Goal: Task Accomplishment & Management: Use online tool/utility

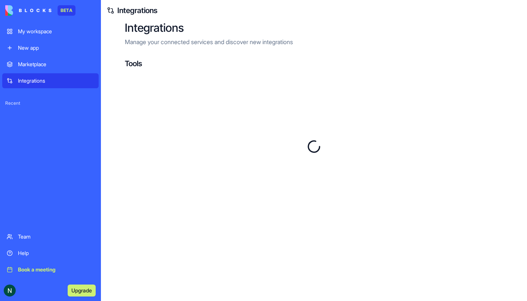
drag, startPoint x: 0, startPoint y: 0, endPoint x: 48, endPoint y: 81, distance: 94.0
click at [48, 81] on div "Integrations" at bounding box center [56, 80] width 76 height 7
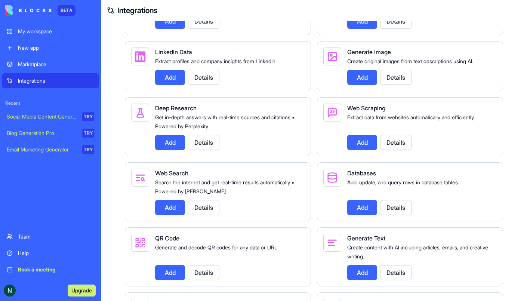
scroll to position [834, 0]
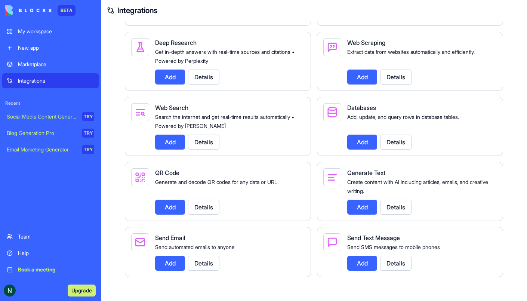
click at [54, 84] on div "Integrations" at bounding box center [56, 80] width 76 height 7
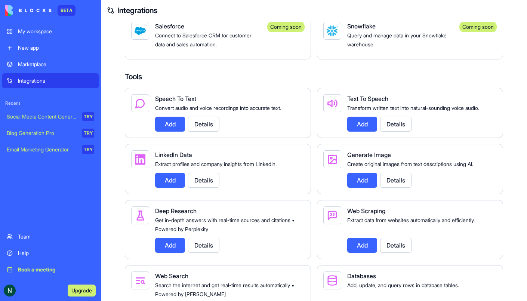
scroll to position [673, 0]
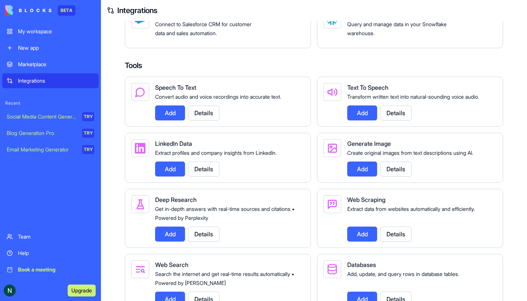
click at [209, 238] on button "Details" at bounding box center [203, 233] width 31 height 15
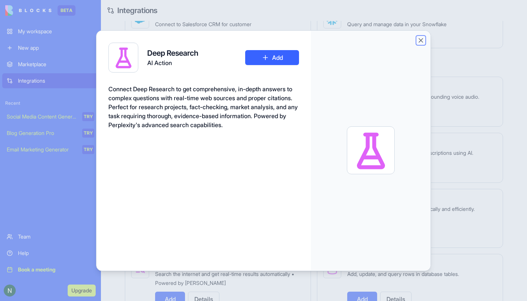
click at [422, 39] on button "Close" at bounding box center [420, 40] width 7 height 7
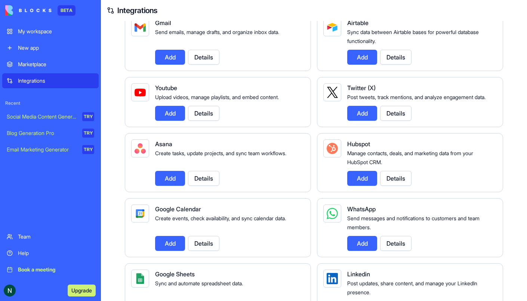
scroll to position [0, 0]
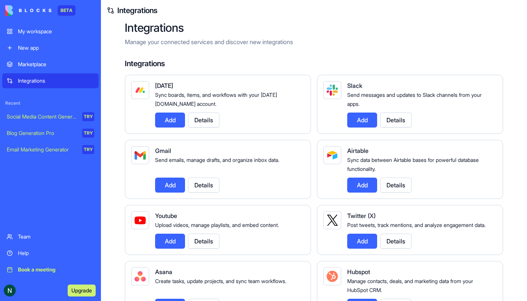
click at [165, 183] on button "Add" at bounding box center [170, 185] width 30 height 15
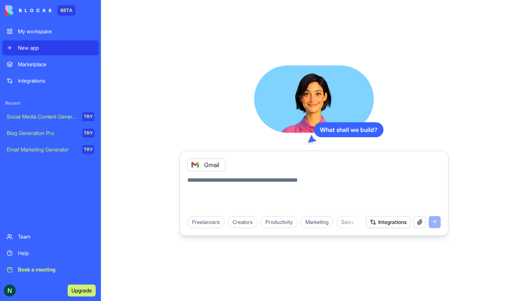
click at [388, 219] on button "Integrations" at bounding box center [388, 222] width 45 height 12
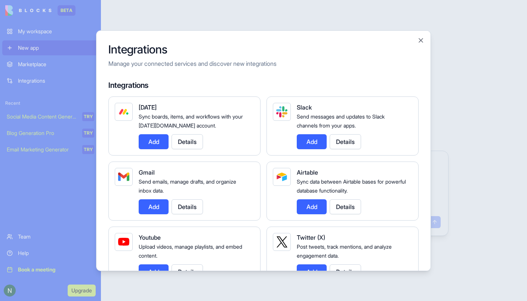
click at [148, 204] on button "Add" at bounding box center [154, 206] width 30 height 15
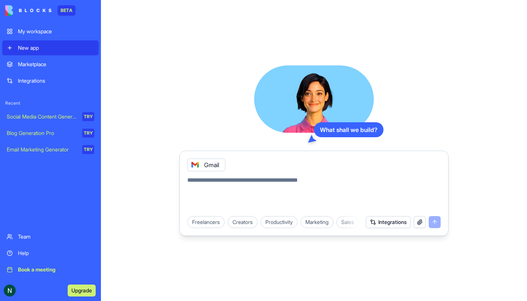
click at [46, 83] on div "Integrations" at bounding box center [56, 80] width 76 height 7
click at [46, 82] on div "Integrations" at bounding box center [56, 80] width 76 height 7
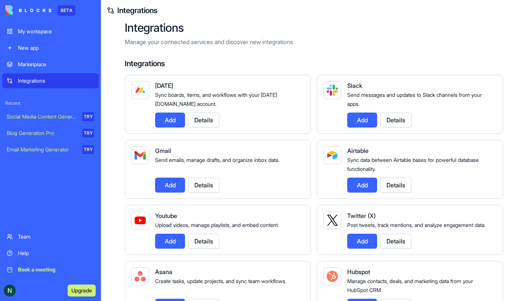
drag, startPoint x: 47, startPoint y: 81, endPoint x: 209, endPoint y: 162, distance: 180.8
click at [209, 161] on span "Send emails, manage drafts, and organize inbox data." at bounding box center [217, 160] width 124 height 6
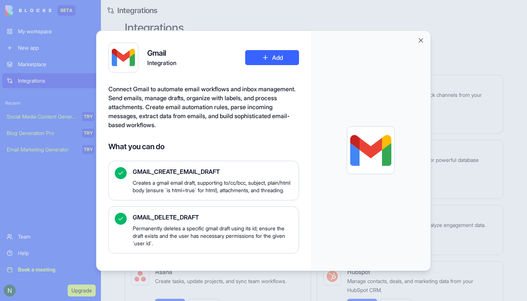
drag, startPoint x: 268, startPoint y: 56, endPoint x: 270, endPoint y: 61, distance: 5.8
click at [270, 61] on button "Add" at bounding box center [272, 57] width 54 height 15
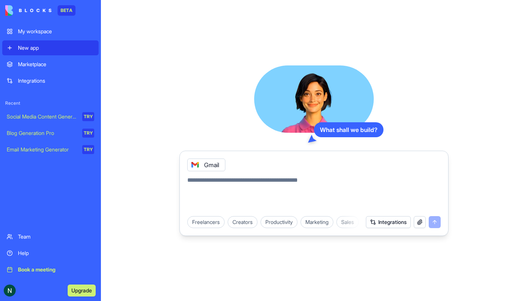
click at [208, 168] on div "Gmail" at bounding box center [206, 164] width 38 height 13
click at [209, 164] on div "Gmail" at bounding box center [206, 164] width 38 height 13
click at [194, 164] on icon at bounding box center [195, 164] width 3 height 3
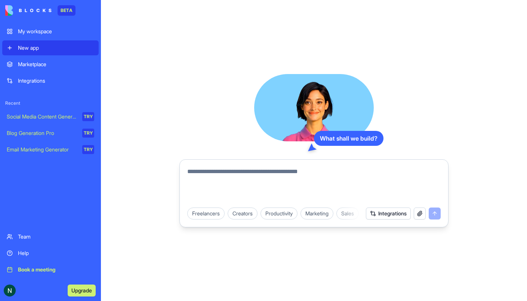
click at [42, 80] on div "Integrations" at bounding box center [56, 80] width 76 height 7
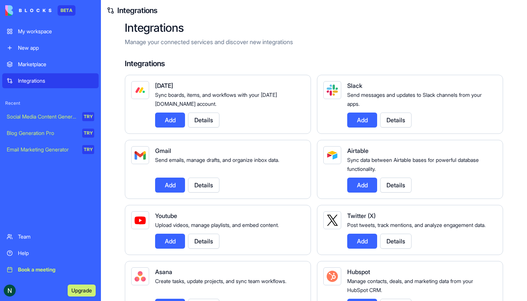
click at [180, 185] on button "Add" at bounding box center [170, 185] width 30 height 15
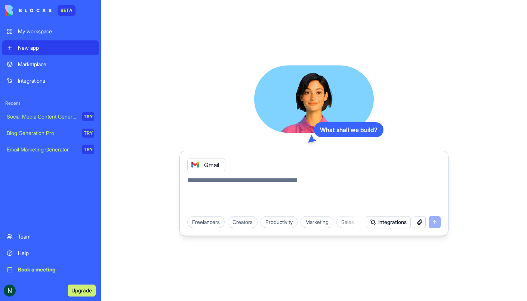
click at [210, 164] on div "Gmail" at bounding box center [206, 164] width 38 height 13
click at [213, 167] on div "Gmail" at bounding box center [206, 164] width 38 height 13
click at [213, 166] on div "Gmail" at bounding box center [206, 164] width 38 height 13
click at [393, 224] on button "Integrations" at bounding box center [388, 222] width 45 height 12
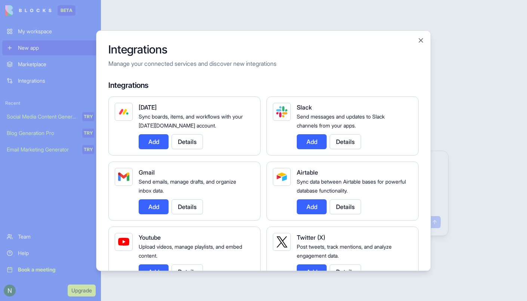
click at [155, 202] on button "Add" at bounding box center [154, 206] width 30 height 15
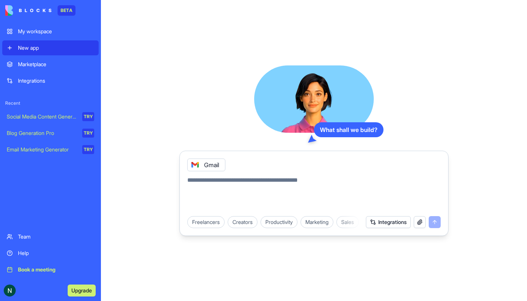
click at [213, 184] on textarea at bounding box center [313, 194] width 253 height 36
click at [283, 204] on textarea at bounding box center [313, 194] width 253 height 36
click at [434, 222] on div "Integrations" at bounding box center [403, 222] width 75 height 12
click at [394, 223] on button "Integrations" at bounding box center [388, 222] width 45 height 12
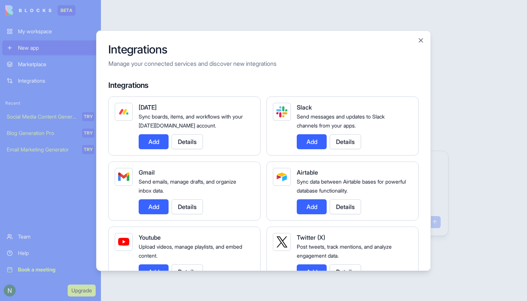
click at [157, 204] on button "Add" at bounding box center [154, 206] width 30 height 15
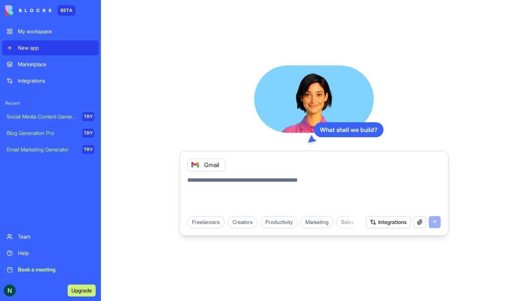
click at [217, 184] on textarea at bounding box center [313, 194] width 253 height 36
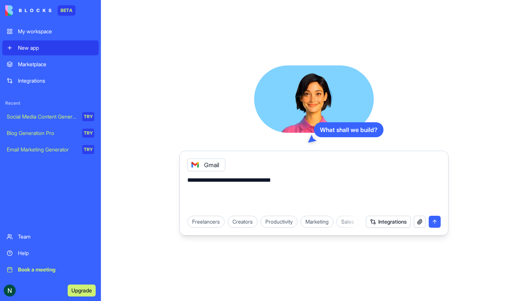
type textarea "**********"
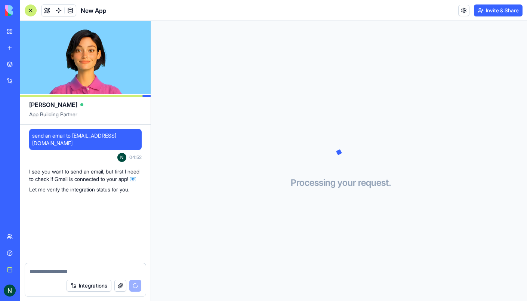
scroll to position [18, 0]
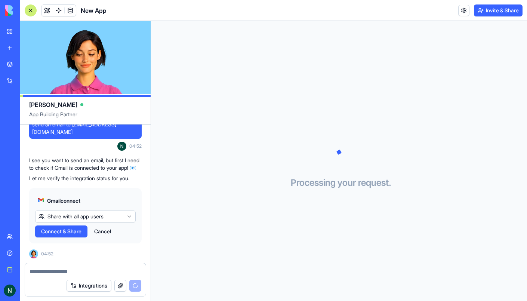
click at [98, 216] on html "BETA My workspace New app Marketplace Integrations Recent New App Social Media …" at bounding box center [263, 150] width 527 height 301
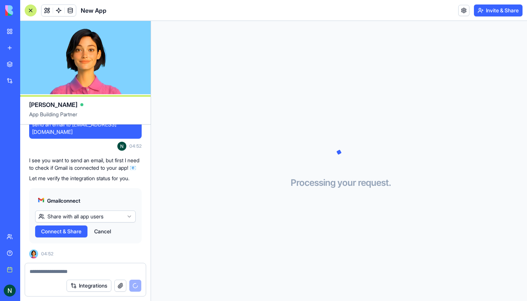
click at [169, 190] on html "BETA My workspace New app Marketplace Integrations Recent New App Social Media …" at bounding box center [263, 150] width 527 height 301
click at [66, 231] on span "Connect & Share" at bounding box center [61, 231] width 40 height 7
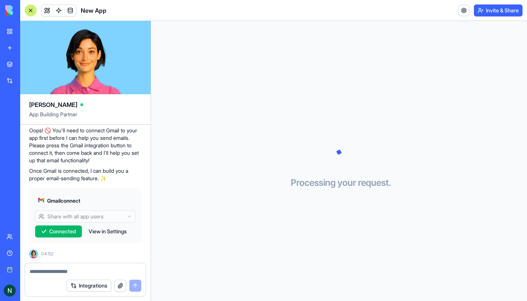
scroll to position [80, 0]
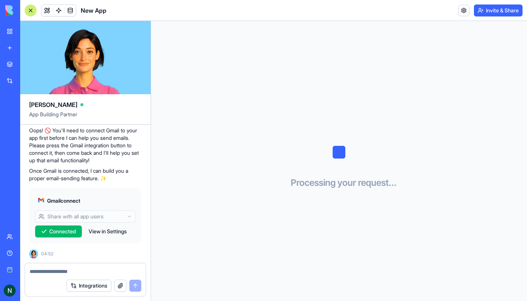
click at [61, 229] on span "Connected" at bounding box center [62, 231] width 27 height 7
click at [93, 286] on button "Integrations" at bounding box center [89, 286] width 45 height 12
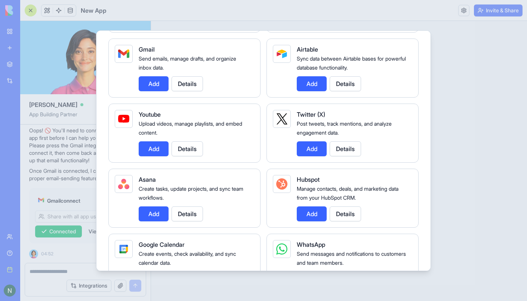
scroll to position [195, 0]
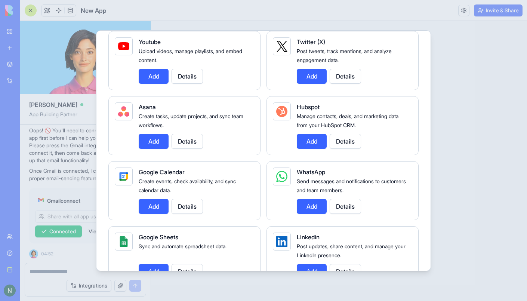
drag, startPoint x: 150, startPoint y: 202, endPoint x: 185, endPoint y: 204, distance: 34.8
click at [151, 202] on button "Add" at bounding box center [154, 206] width 30 height 15
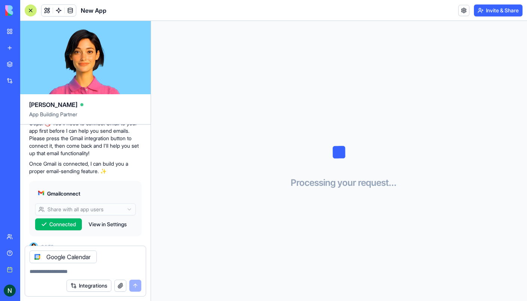
click at [137, 287] on div "Integrations" at bounding box center [104, 286] width 75 height 12
click at [43, 271] on textarea at bounding box center [86, 271] width 112 height 7
type textarea "**********"
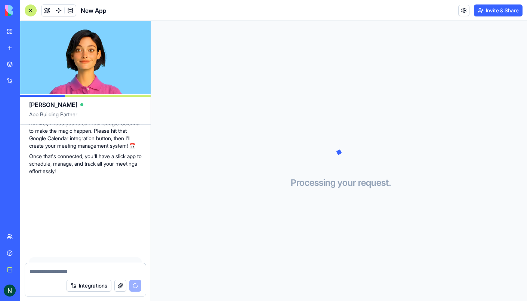
scroll to position [361, 0]
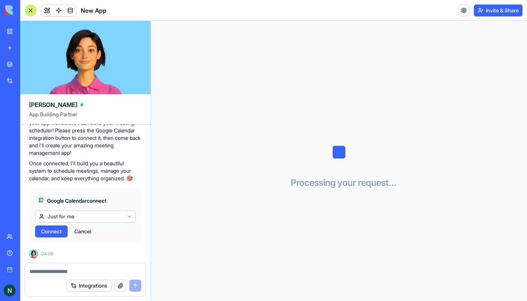
click at [53, 233] on span "Connect" at bounding box center [51, 231] width 21 height 7
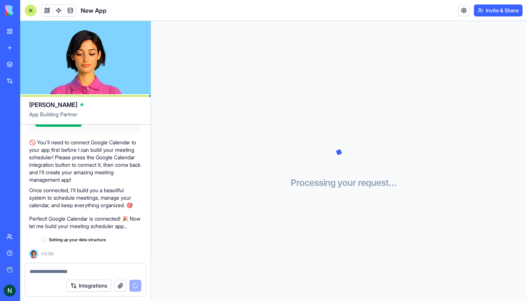
scroll to position [402, 0]
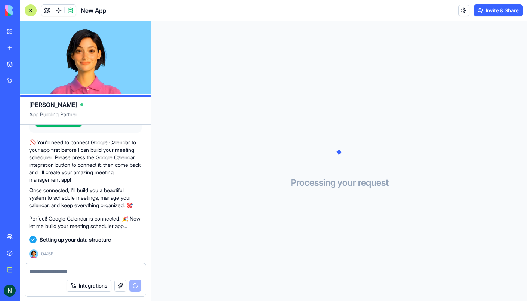
click at [101, 287] on button "Integrations" at bounding box center [89, 286] width 45 height 12
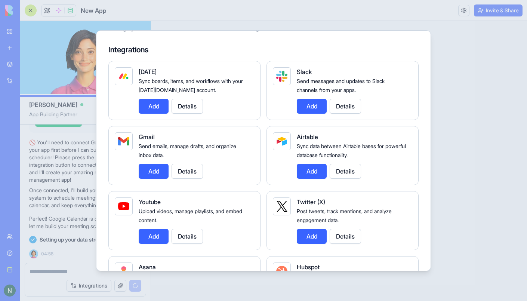
scroll to position [36, 0]
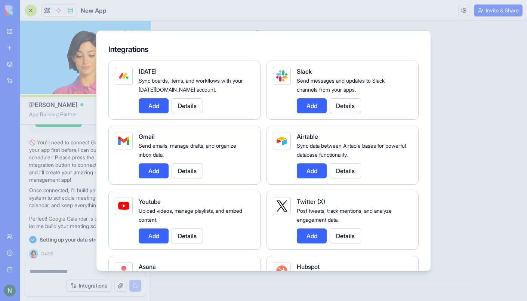
click at [158, 237] on button "Add" at bounding box center [154, 235] width 30 height 15
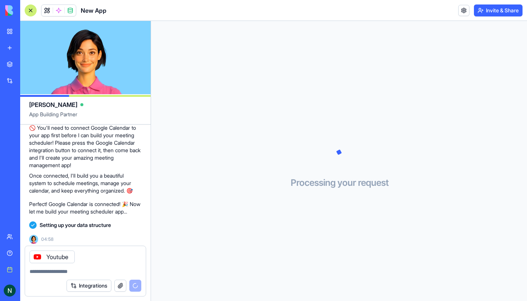
click at [63, 272] on textarea at bounding box center [86, 271] width 112 height 7
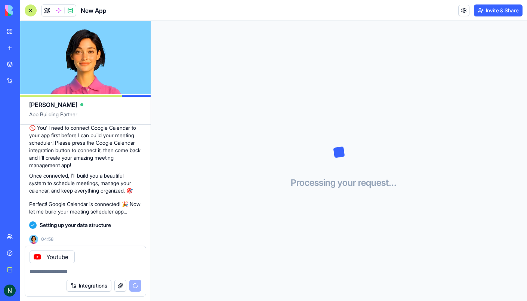
scroll to position [433, 0]
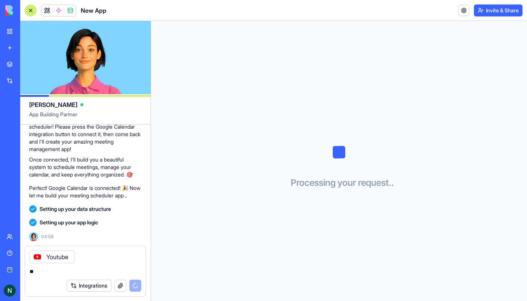
type textarea "*"
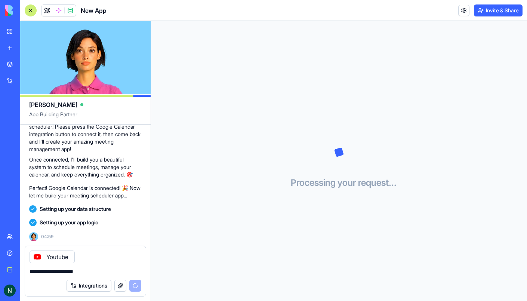
type textarea "**********"
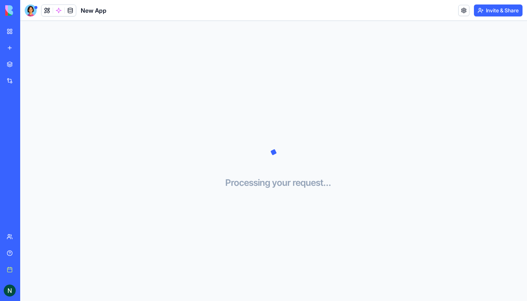
click at [163, 145] on div "Processing your request . . ." at bounding box center [273, 161] width 507 height 280
click at [13, 79] on link "Integrations" at bounding box center [17, 80] width 30 height 15
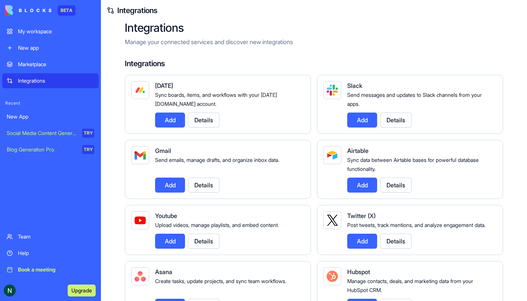
click at [167, 248] on button "Add" at bounding box center [170, 241] width 30 height 15
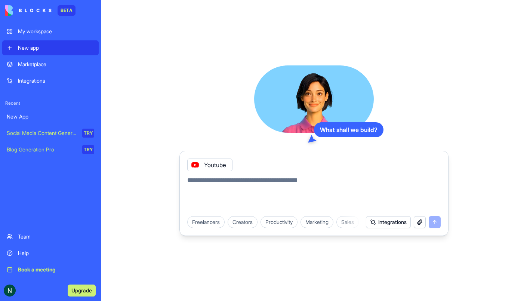
click at [215, 164] on div "Youtube" at bounding box center [209, 164] width 45 height 13
click at [234, 192] on textarea at bounding box center [313, 194] width 253 height 36
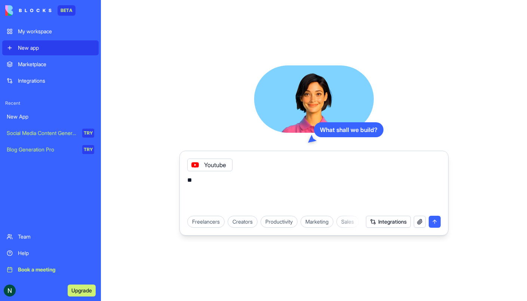
type textarea "*"
type textarea "**********"
click at [308, 193] on textarea "**********" at bounding box center [314, 194] width 254 height 36
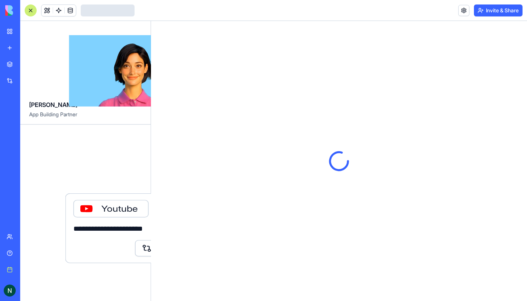
click at [435, 221] on div at bounding box center [339, 161] width 376 height 280
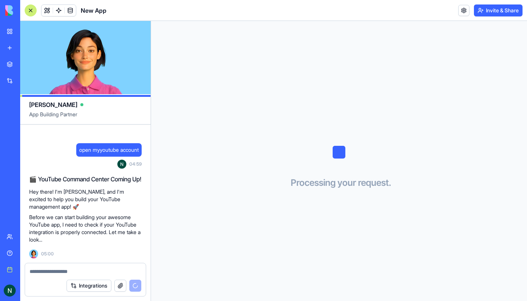
scroll to position [39, 0]
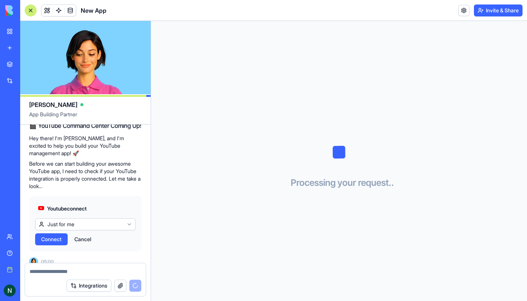
click at [72, 219] on html "BETA My workspace New app Marketplace Integrations Recent Meeting Scheduler New…" at bounding box center [263, 150] width 527 height 301
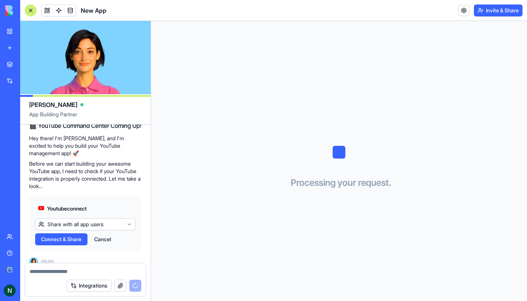
scroll to position [108, 0]
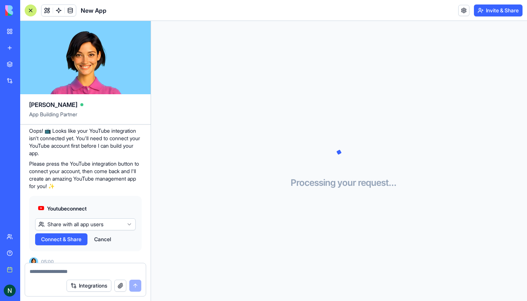
click at [61, 235] on span "Connect & Share" at bounding box center [61, 238] width 40 height 7
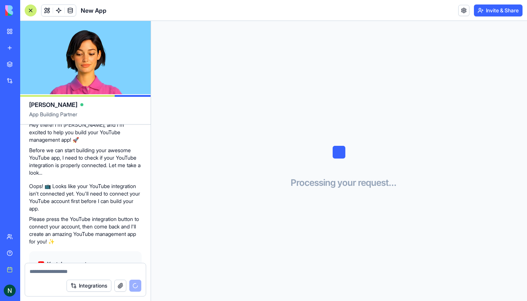
click at [91, 284] on button "Integrations" at bounding box center [89, 286] width 45 height 12
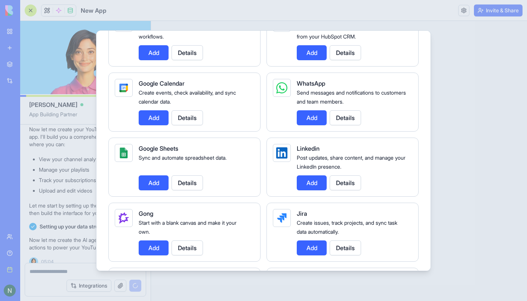
scroll to position [277, 0]
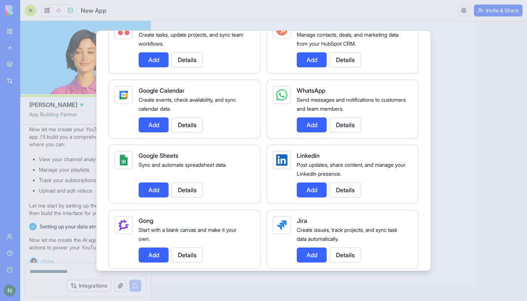
click at [152, 186] on button "Add" at bounding box center [154, 189] width 30 height 15
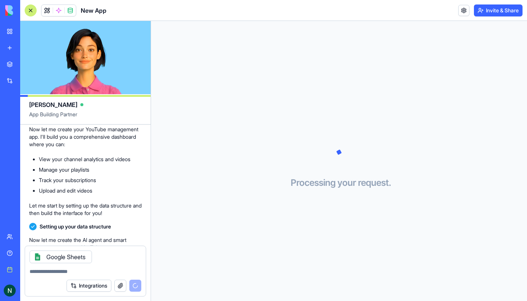
click at [43, 272] on textarea at bounding box center [86, 271] width 112 height 7
type textarea "**********"
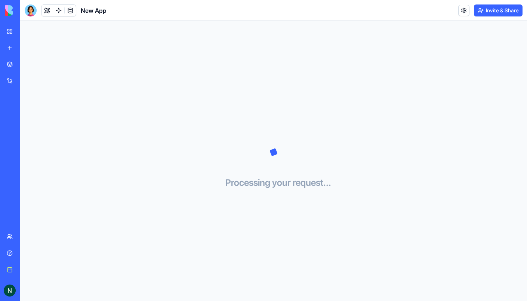
click at [28, 80] on div "Integrations" at bounding box center [23, 80] width 10 height 7
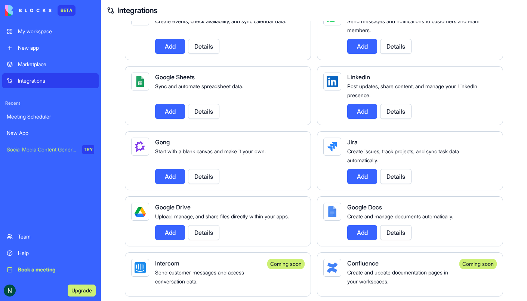
scroll to position [324, 0]
click at [170, 119] on button "Add" at bounding box center [170, 111] width 30 height 15
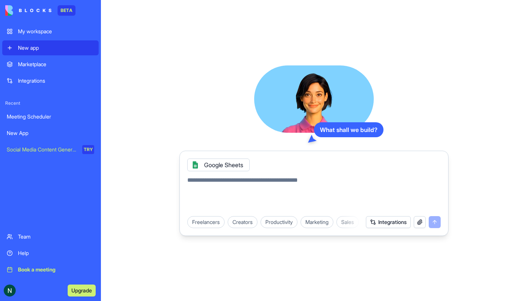
click at [222, 186] on textarea at bounding box center [313, 194] width 253 height 36
type textarea "**********"
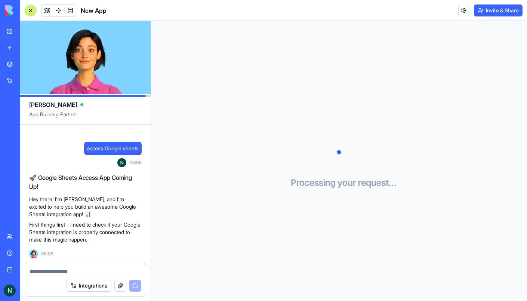
scroll to position [39, 0]
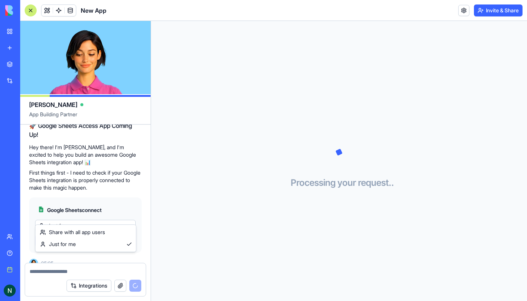
click at [71, 218] on html "BETA My workspace New app Marketplace Integrations Recent Meeting Scheduler New…" at bounding box center [263, 150] width 527 height 301
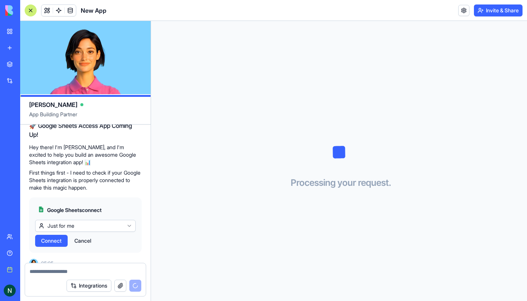
scroll to position [93, 0]
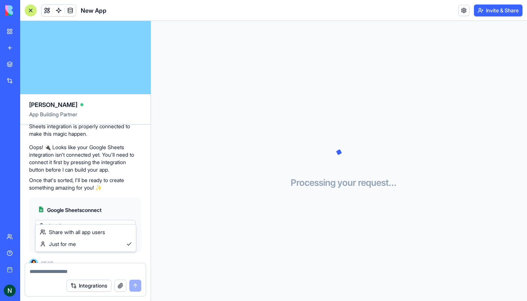
click at [78, 218] on html "BETA My workspace New app Marketplace Integrations Recent Meeting Scheduler New…" at bounding box center [263, 150] width 527 height 301
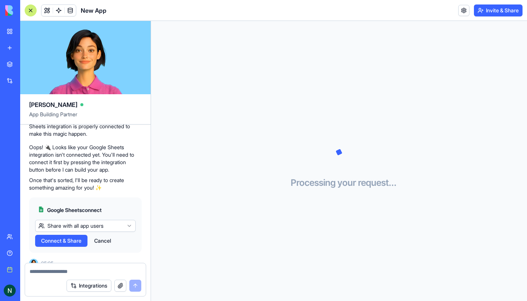
click at [55, 237] on span "Connect & Share" at bounding box center [61, 240] width 40 height 7
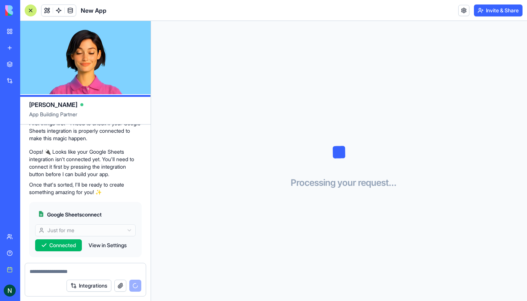
scroll to position [93, 0]
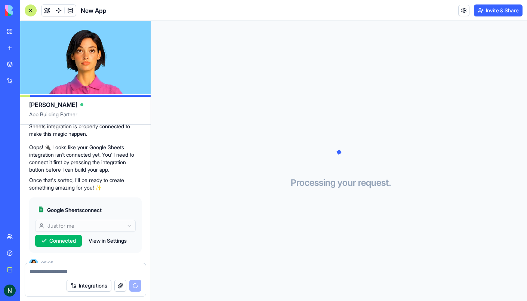
click at [67, 237] on span "Connected" at bounding box center [62, 240] width 27 height 7
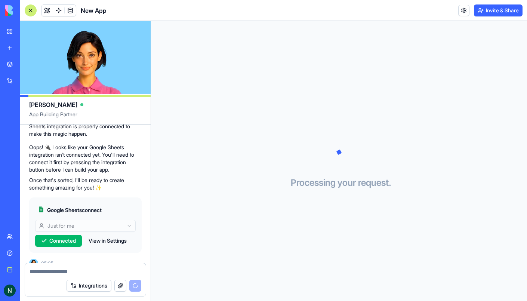
click at [101, 235] on button "View in Settings" at bounding box center [108, 241] width 46 height 12
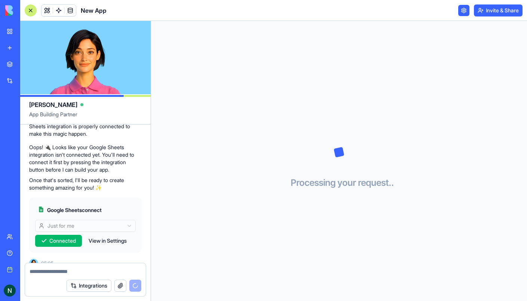
click at [101, 235] on button "View in Settings" at bounding box center [108, 241] width 46 height 12
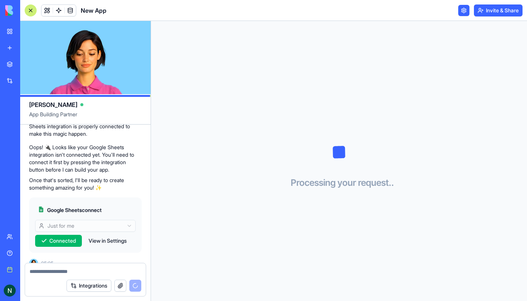
click at [101, 235] on button "View in Settings" at bounding box center [108, 241] width 46 height 12
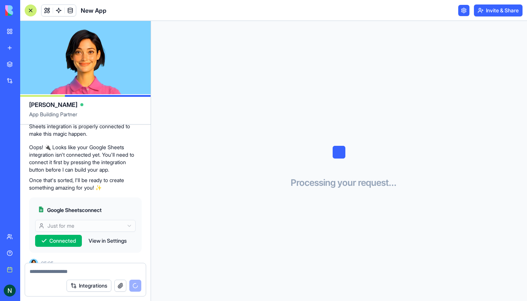
click at [101, 235] on button "View in Settings" at bounding box center [108, 241] width 46 height 12
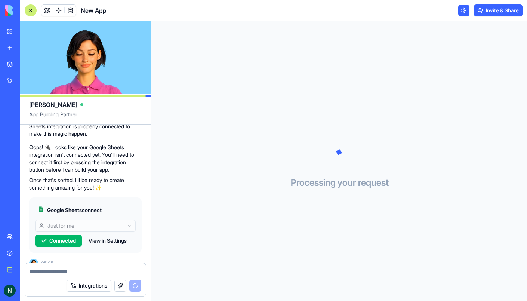
click at [101, 235] on button "View in Settings" at bounding box center [108, 241] width 46 height 12
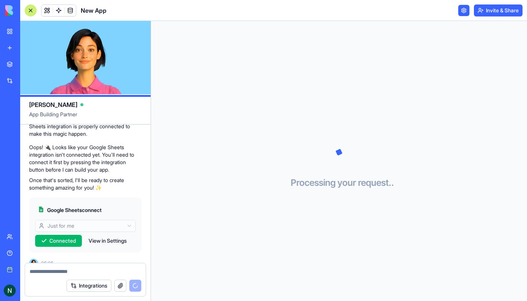
click at [101, 235] on button "View in Settings" at bounding box center [108, 241] width 46 height 12
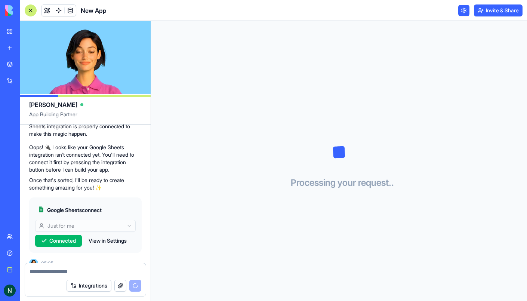
click at [101, 235] on button "View in Settings" at bounding box center [108, 241] width 46 height 12
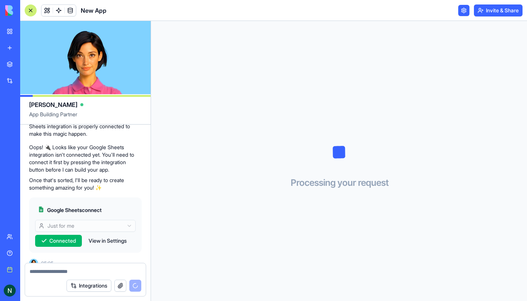
click at [101, 235] on button "View in Settings" at bounding box center [108, 241] width 46 height 12
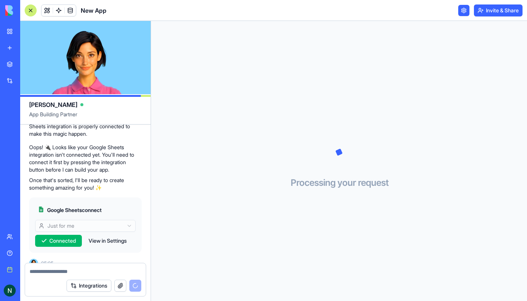
click at [101, 235] on button "View in Settings" at bounding box center [108, 241] width 46 height 12
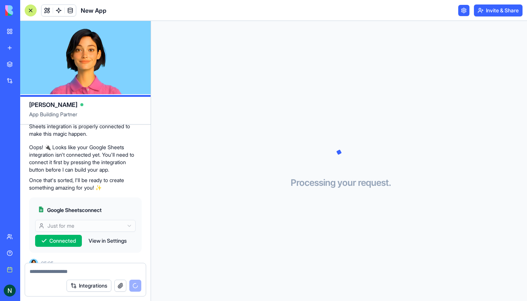
click at [101, 235] on button "View in Settings" at bounding box center [108, 241] width 46 height 12
click at [99, 235] on button "View in Settings" at bounding box center [108, 241] width 46 height 12
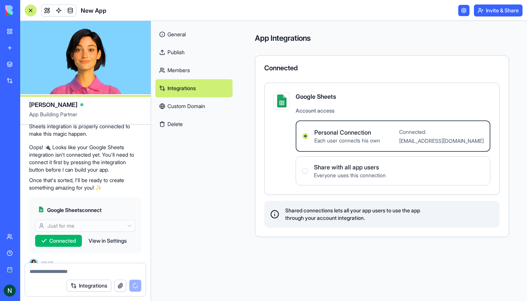
click at [67, 237] on span "Connected" at bounding box center [62, 240] width 27 height 7
click at [64, 237] on span "Connected" at bounding box center [62, 240] width 27 height 7
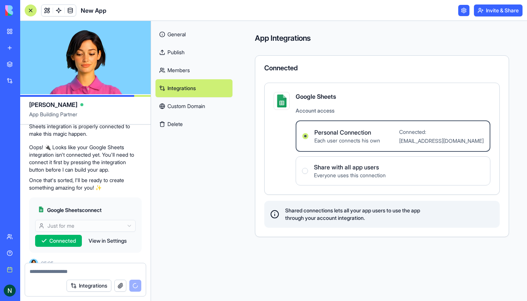
click at [391, 141] on label "Personal Connection Each user connects his own Connected: hhayesbema6@gmail.com" at bounding box center [393, 135] width 195 height 31
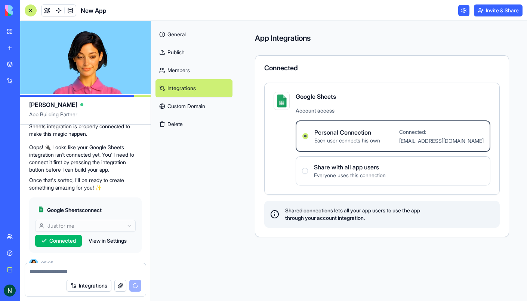
click at [308, 139] on Connection "Personal Connection Each user connects his own Connected: hhayesbema6@gmail.com" at bounding box center [305, 136] width 6 height 6
click at [391, 141] on label "Personal Connection Each user connects his own Connected: hhayesbema6@gmail.com" at bounding box center [393, 135] width 195 height 31
click at [308, 139] on Connection "Personal Connection Each user connects his own Connected: hhayesbema6@gmail.com" at bounding box center [305, 136] width 6 height 6
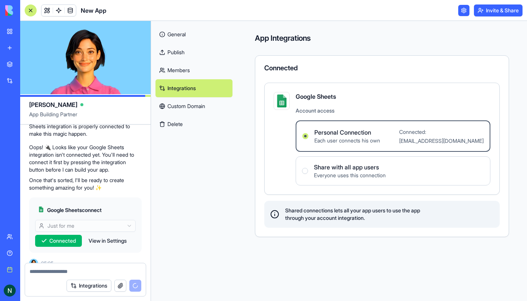
scroll to position [175, 0]
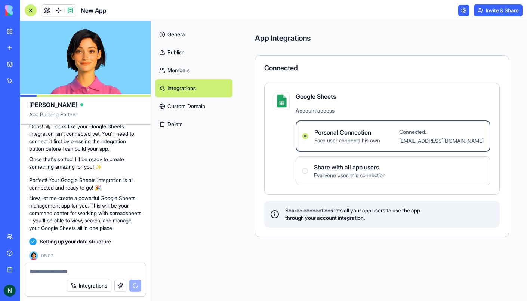
click at [362, 170] on span "Share with all app users" at bounding box center [350, 167] width 72 height 9
click at [308, 170] on users "Share with all app users Everyone uses this connection" at bounding box center [305, 171] width 6 height 6
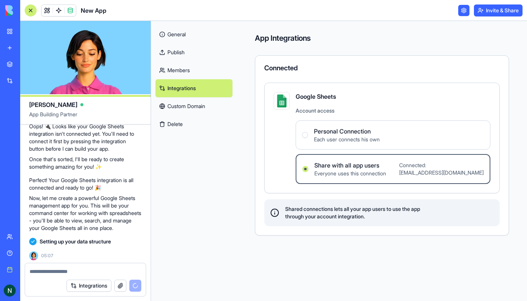
click at [342, 136] on span "Each user connects his own" at bounding box center [347, 139] width 66 height 7
click at [308, 136] on Connection "Personal Connection Each user connects his own" at bounding box center [305, 135] width 6 height 6
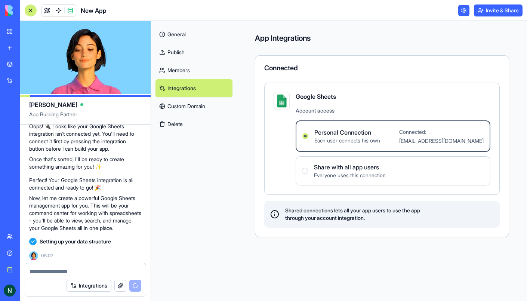
click at [177, 124] on button "Delete" at bounding box center [193, 124] width 77 height 18
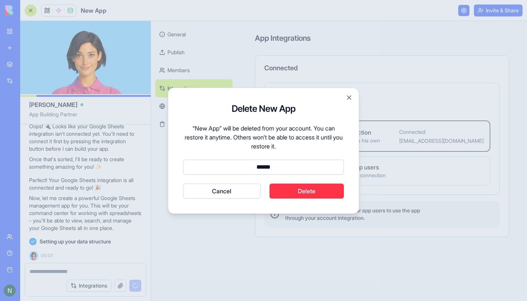
type input "******"
click at [317, 189] on button "Delete" at bounding box center [306, 190] width 75 height 15
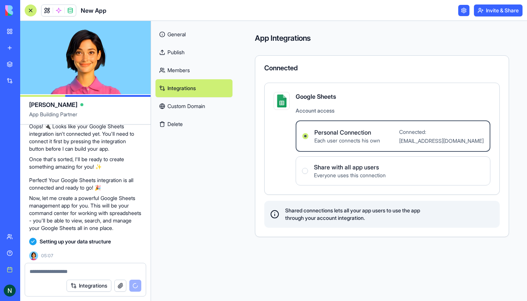
scroll to position [189, 0]
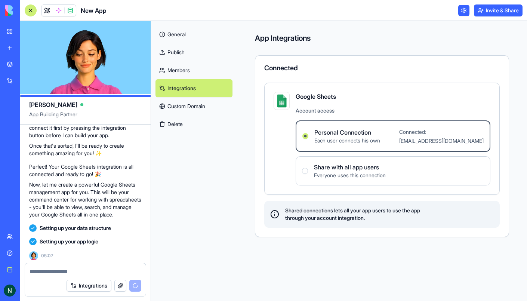
click at [95, 286] on button "Integrations" at bounding box center [89, 286] width 45 height 12
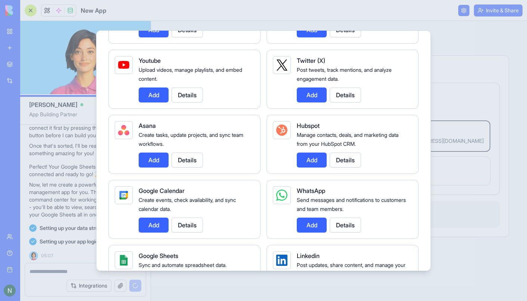
scroll to position [228, 0]
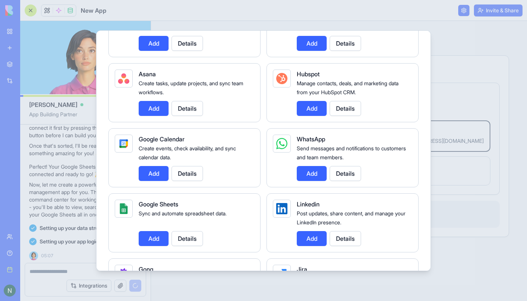
click at [156, 234] on button "Add" at bounding box center [154, 238] width 30 height 15
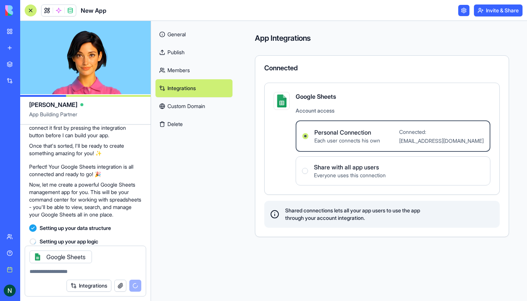
click at [51, 273] on textarea at bounding box center [86, 271] width 112 height 7
type textarea "****"
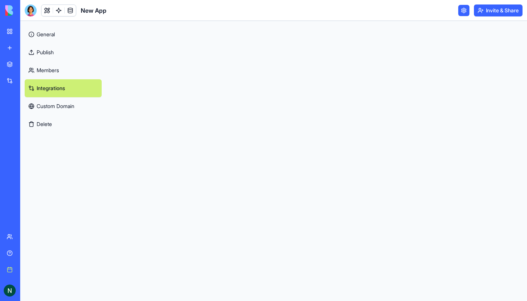
click at [46, 89] on link "Integrations" at bounding box center [63, 88] width 77 height 18
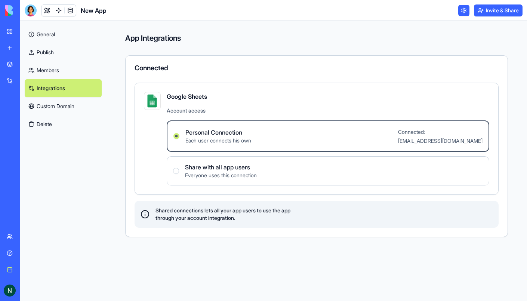
click at [462, 135] on div "Connected: hhayesbema6@gmail.com" at bounding box center [440, 136] width 84 height 18
click at [179, 135] on Connection "Personal Connection Each user connects his own Connected: [EMAIL_ADDRESS][DOMAI…" at bounding box center [176, 136] width 6 height 6
click at [462, 135] on div "Connected: hhayesbema6@gmail.com" at bounding box center [440, 136] width 84 height 18
click at [179, 135] on Connection "Personal Connection Each user connects his own Connected: [EMAIL_ADDRESS][DOMAI…" at bounding box center [176, 136] width 6 height 6
click at [431, 136] on div "Connected: hhayesbema6@gmail.com" at bounding box center [440, 136] width 84 height 18
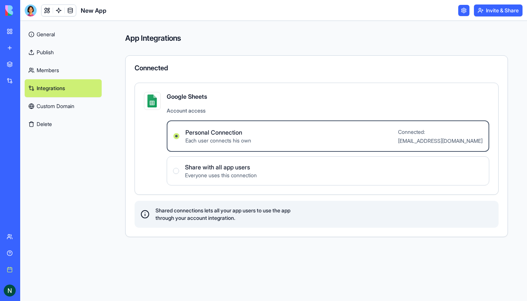
click at [179, 136] on Connection "Personal Connection Each user connects his own Connected: [EMAIL_ADDRESS][DOMAI…" at bounding box center [176, 136] width 6 height 6
click at [431, 135] on div "Connected: hhayesbema6@gmail.com" at bounding box center [440, 136] width 84 height 18
click at [179, 135] on Connection "Personal Connection Each user connects his own Connected: [EMAIL_ADDRESS][DOMAI…" at bounding box center [176, 136] width 6 height 6
click at [176, 170] on users "Share with all app users Everyone uses this connection" at bounding box center [176, 171] width 6 height 6
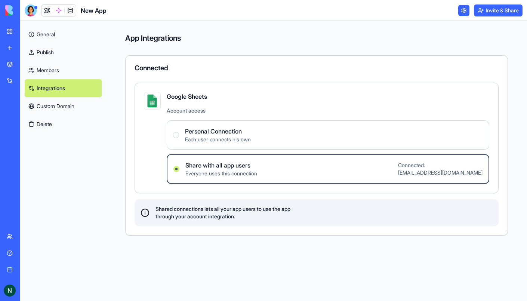
click at [40, 127] on button "Delete" at bounding box center [63, 124] width 77 height 18
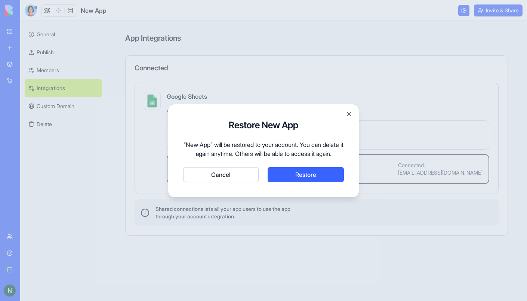
drag, startPoint x: 303, startPoint y: 181, endPoint x: 209, endPoint y: 231, distance: 107.2
click at [209, 231] on body "BETA My workspace New app Marketplace Integrations Recent Meeting Scheduler You…" at bounding box center [263, 150] width 527 height 301
click at [356, 105] on div "Restore New App “New App” will be restored to your account. You can delete it a…" at bounding box center [263, 150] width 191 height 93
click at [354, 108] on div "Restore New App “New App” will be restored to your account. You can delete it a…" at bounding box center [263, 150] width 191 height 93
click at [349, 110] on button "Close" at bounding box center [348, 113] width 7 height 7
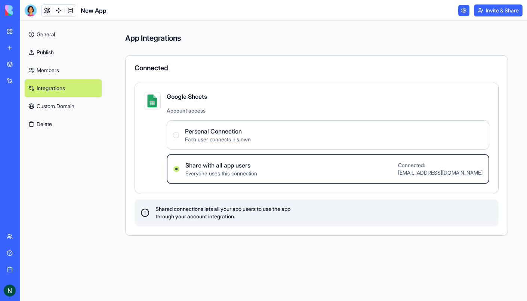
click at [58, 89] on link "Integrations" at bounding box center [63, 88] width 77 height 18
click at [323, 169] on label "Share with all app users Everyone uses this connection Connected: [EMAIL_ADDRES…" at bounding box center [328, 169] width 323 height 30
click at [179, 169] on users "Share with all app users Everyone uses this connection Connected: [EMAIL_ADDRES…" at bounding box center [176, 169] width 6 height 6
click at [445, 169] on span "Connected: [EMAIL_ADDRESS][DOMAIN_NAME]" at bounding box center [440, 168] width 84 height 15
click at [179, 169] on users "Share with all app users Everyone uses this connection Connected: [EMAIL_ADDRES…" at bounding box center [176, 169] width 6 height 6
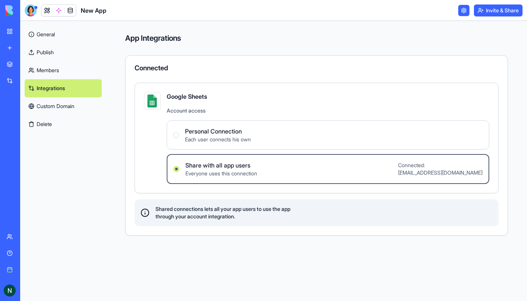
click at [444, 170] on span "Connected: [EMAIL_ADDRESS][DOMAIN_NAME]" at bounding box center [440, 168] width 84 height 15
click at [179, 170] on users "Share with all app users Everyone uses this connection Connected: [EMAIL_ADDRES…" at bounding box center [176, 169] width 6 height 6
click at [444, 170] on span "Connected: [EMAIL_ADDRESS][DOMAIN_NAME]" at bounding box center [440, 168] width 84 height 15
click at [179, 170] on users "Share with all app users Everyone uses this connection Connected: [EMAIL_ADDRES…" at bounding box center [176, 169] width 6 height 6
click at [237, 216] on span "Shared connections lets all your app users to use the app through your account …" at bounding box center [222, 212] width 135 height 15
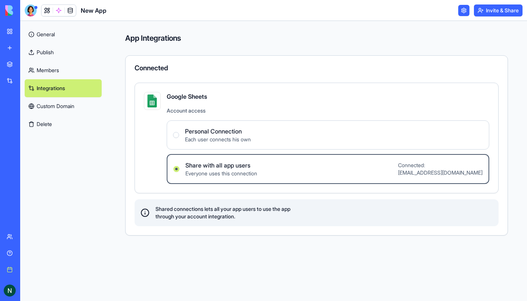
click at [44, 124] on button "Delete" at bounding box center [63, 124] width 77 height 18
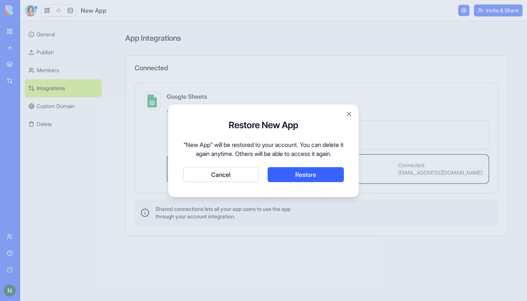
click at [298, 178] on button "Restore" at bounding box center [306, 174] width 76 height 15
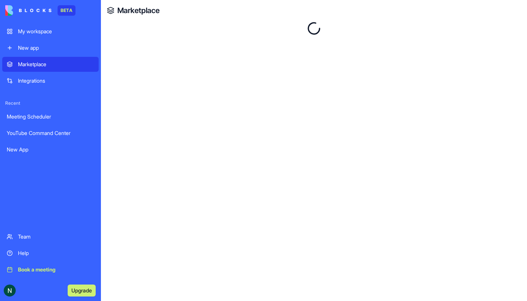
click at [39, 83] on div "Integrations" at bounding box center [56, 80] width 76 height 7
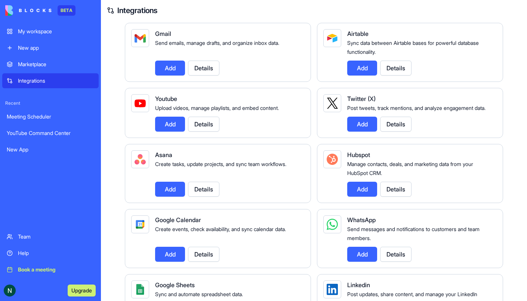
scroll to position [192, 0]
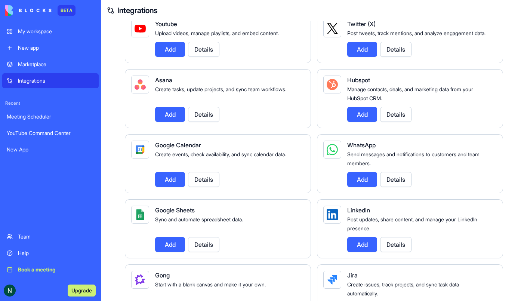
drag, startPoint x: 172, startPoint y: 253, endPoint x: 173, endPoint y: 248, distance: 5.7
click at [172, 252] on button "Add" at bounding box center [170, 244] width 30 height 15
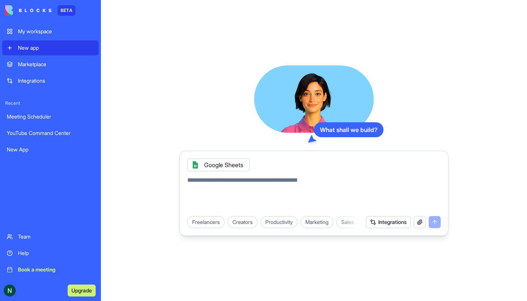
click at [213, 181] on textarea at bounding box center [313, 194] width 253 height 36
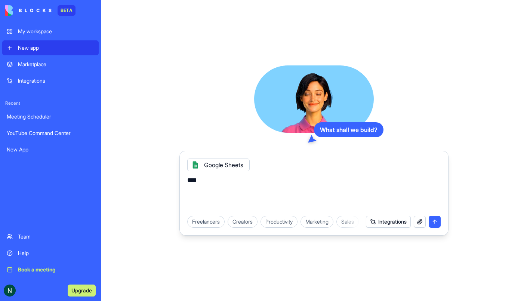
type textarea "****"
click at [434, 225] on button "submit" at bounding box center [435, 222] width 12 height 12
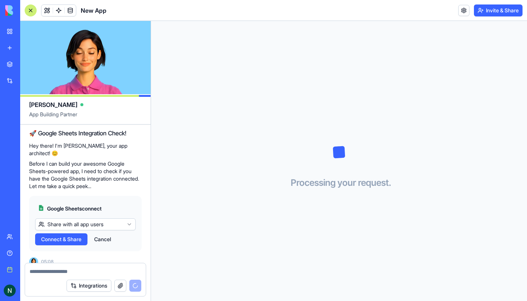
scroll to position [93, 0]
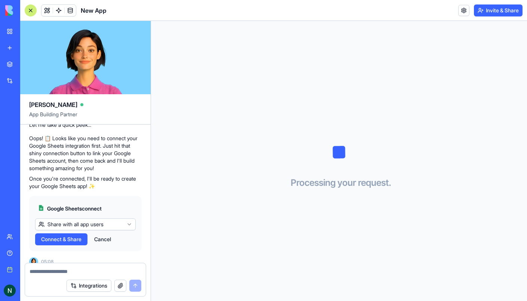
click at [59, 235] on span "Connect & Share" at bounding box center [61, 238] width 40 height 7
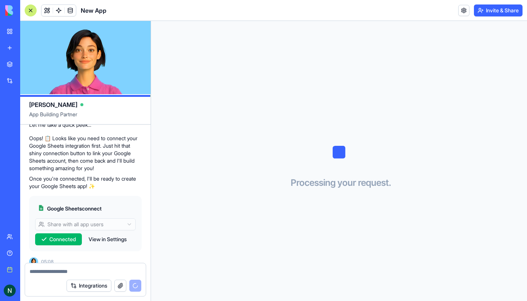
scroll to position [241, 0]
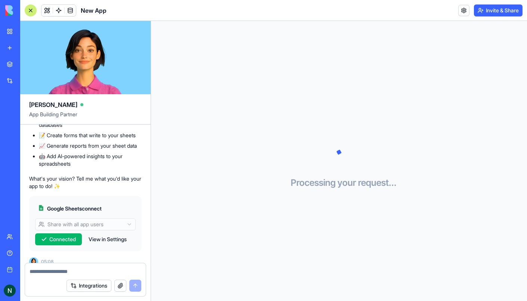
click at [41, 272] on textarea at bounding box center [86, 271] width 112 height 7
click at [91, 284] on button "Integrations" at bounding box center [89, 286] width 45 height 12
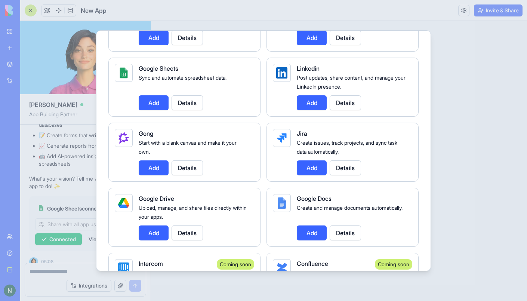
scroll to position [397, 0]
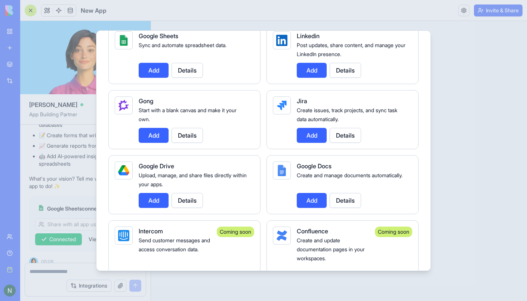
click at [160, 197] on button "Add" at bounding box center [154, 200] width 30 height 15
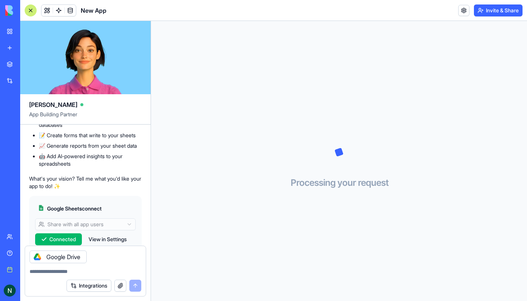
click at [47, 274] on textarea at bounding box center [86, 271] width 112 height 7
type textarea "****"
click at [135, 286] on button "submit" at bounding box center [135, 286] width 12 height 12
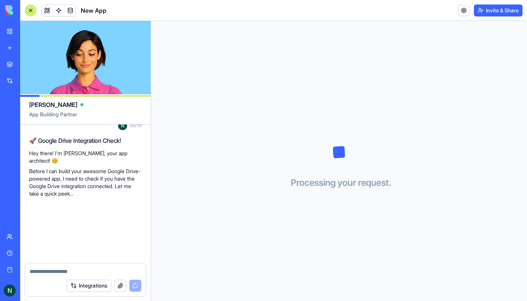
scroll to position [467, 0]
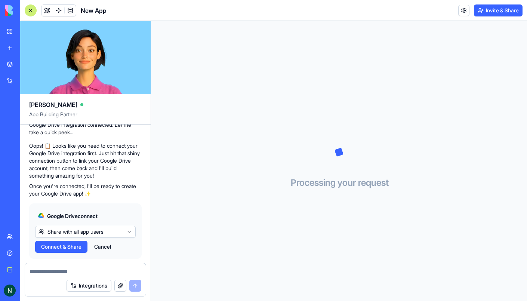
drag, startPoint x: 52, startPoint y: 232, endPoint x: 186, endPoint y: 231, distance: 134.9
click at [51, 243] on span "Connect & Share" at bounding box center [61, 246] width 40 height 7
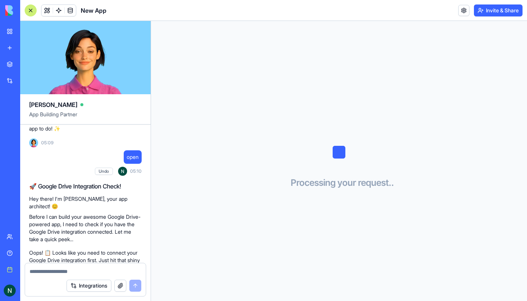
scroll to position [640, 0]
